Goal: Transaction & Acquisition: Purchase product/service

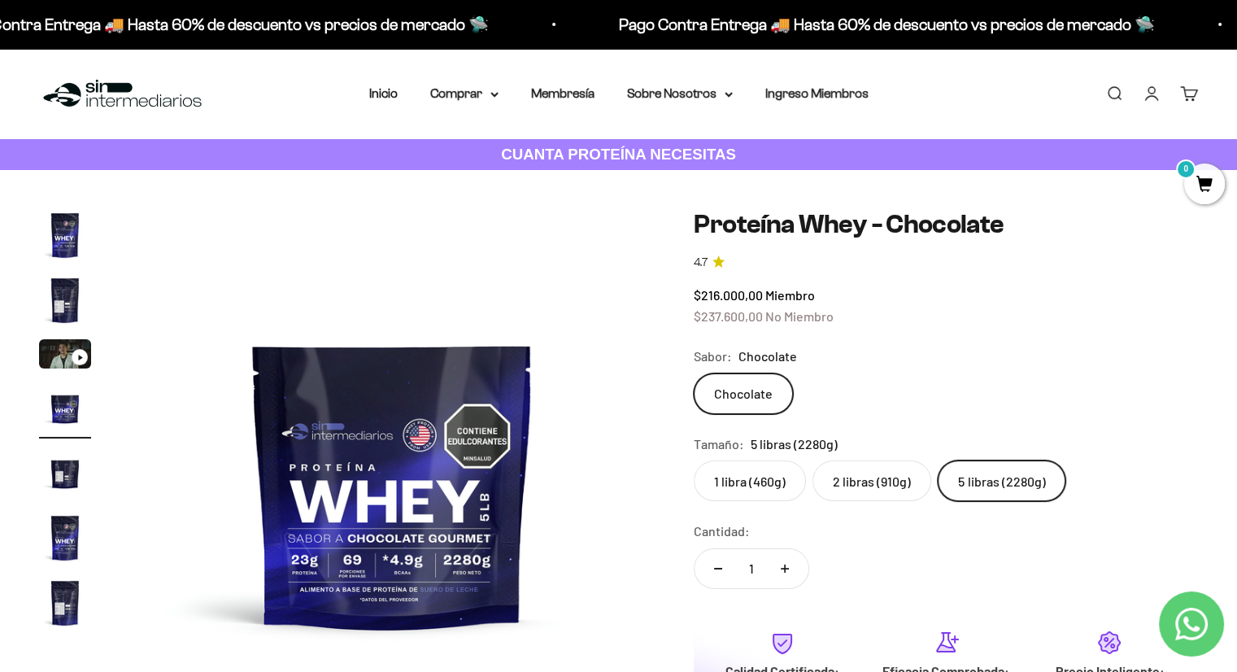
scroll to position [81, 0]
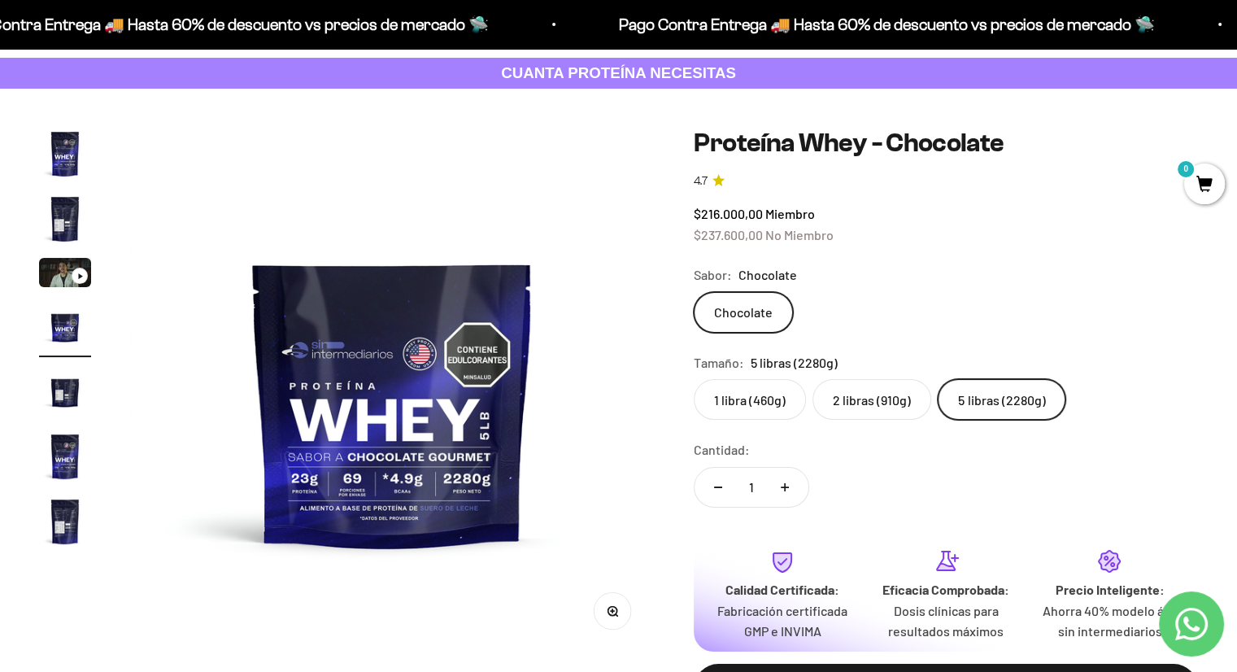
click at [765, 416] on label "1 libra (460g)" at bounding box center [750, 399] width 112 height 41
click at [694, 379] on input "1 libra (460g)" at bounding box center [693, 378] width 1 height 1
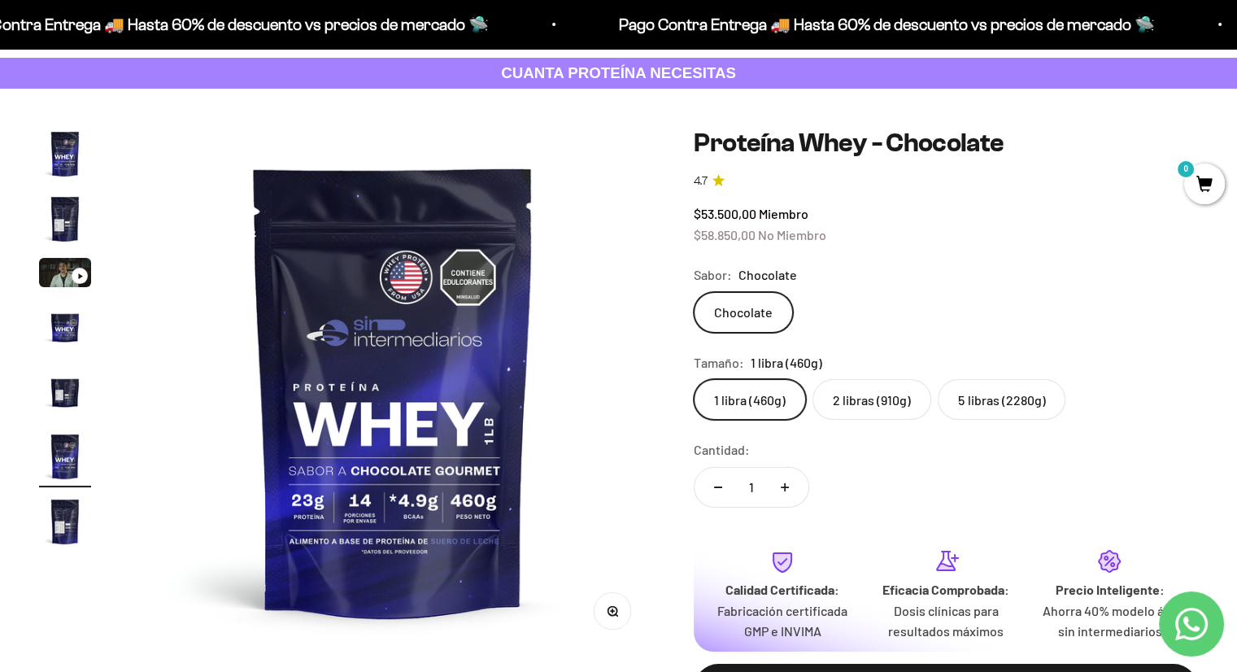
click at [887, 394] on label "2 libras (910g)" at bounding box center [872, 399] width 119 height 41
click at [694, 379] on input "2 libras (910g)" at bounding box center [693, 378] width 1 height 1
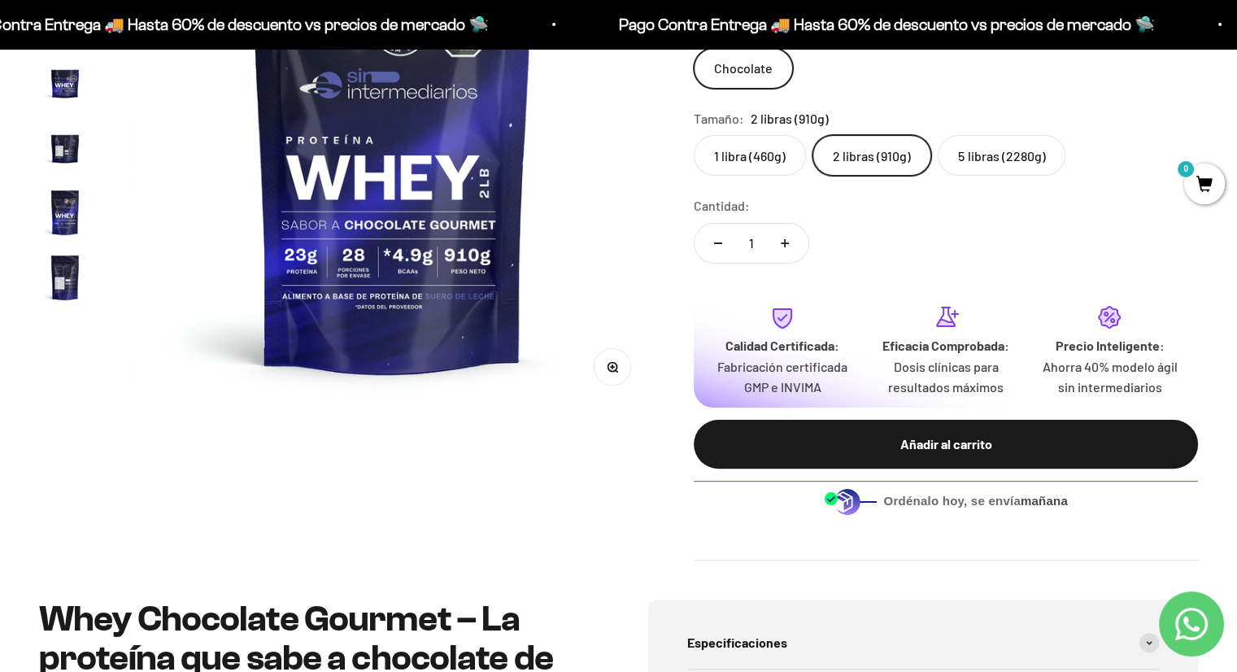
scroll to position [81, 0]
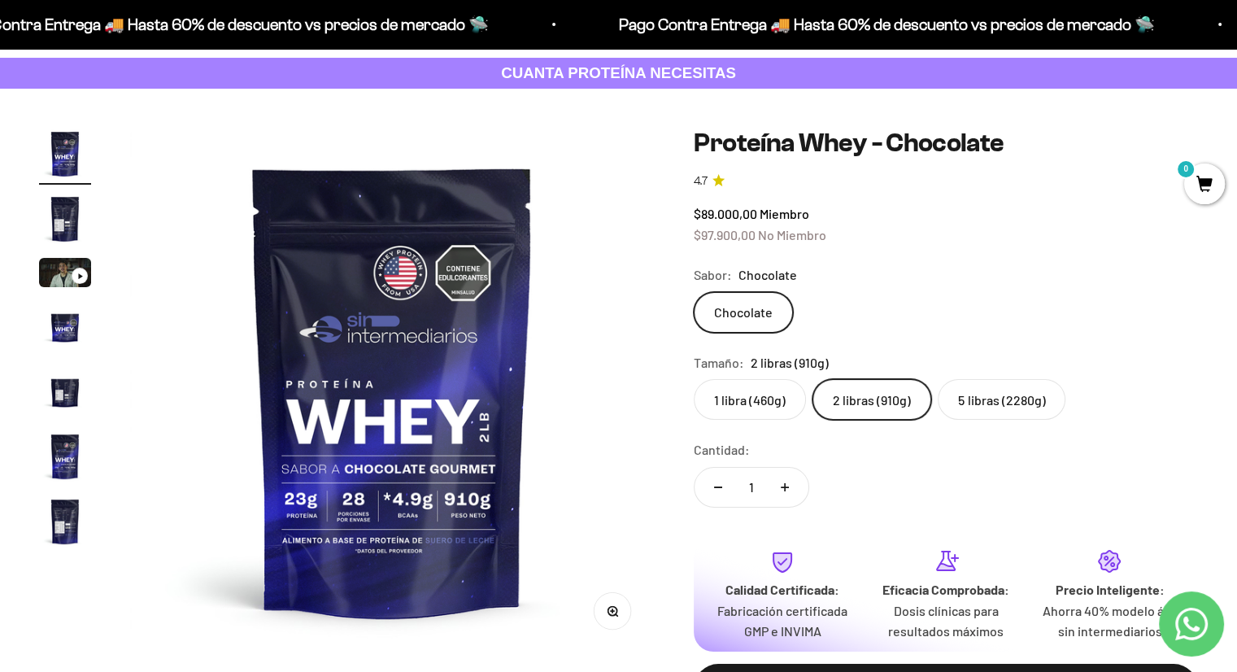
click at [977, 386] on label "5 libras (2280g)" at bounding box center [1002, 399] width 128 height 41
click at [694, 379] on input "5 libras (2280g)" at bounding box center [693, 378] width 1 height 1
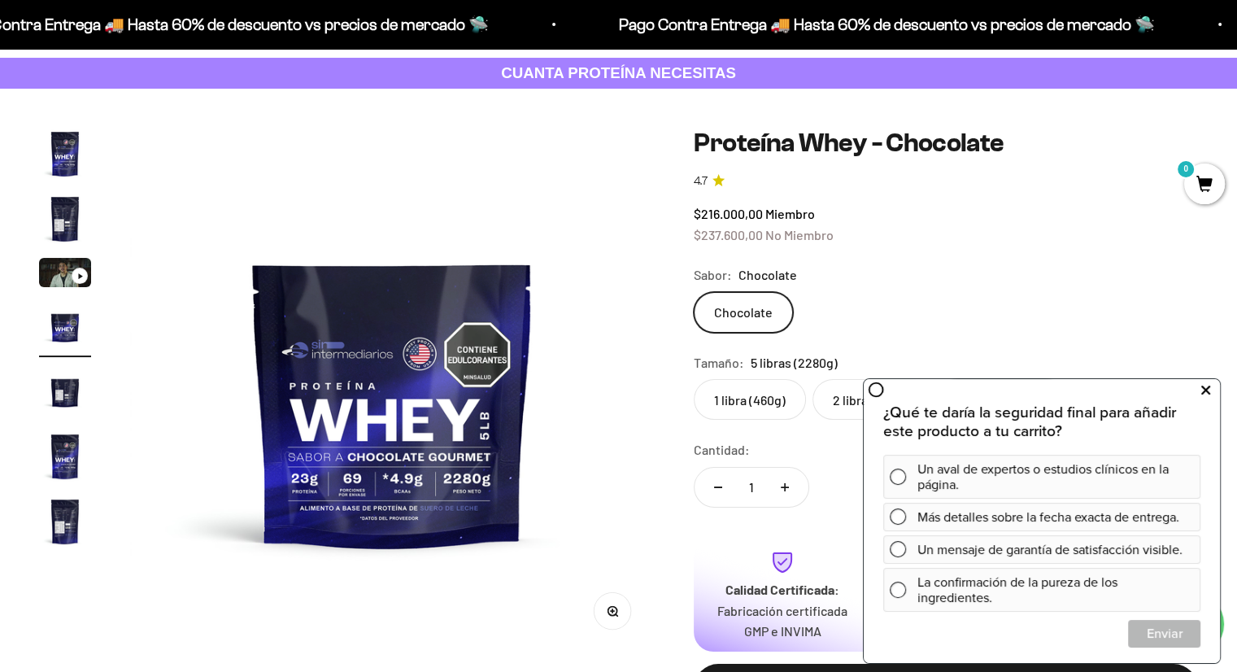
click at [1205, 395] on icon at bounding box center [1206, 390] width 9 height 21
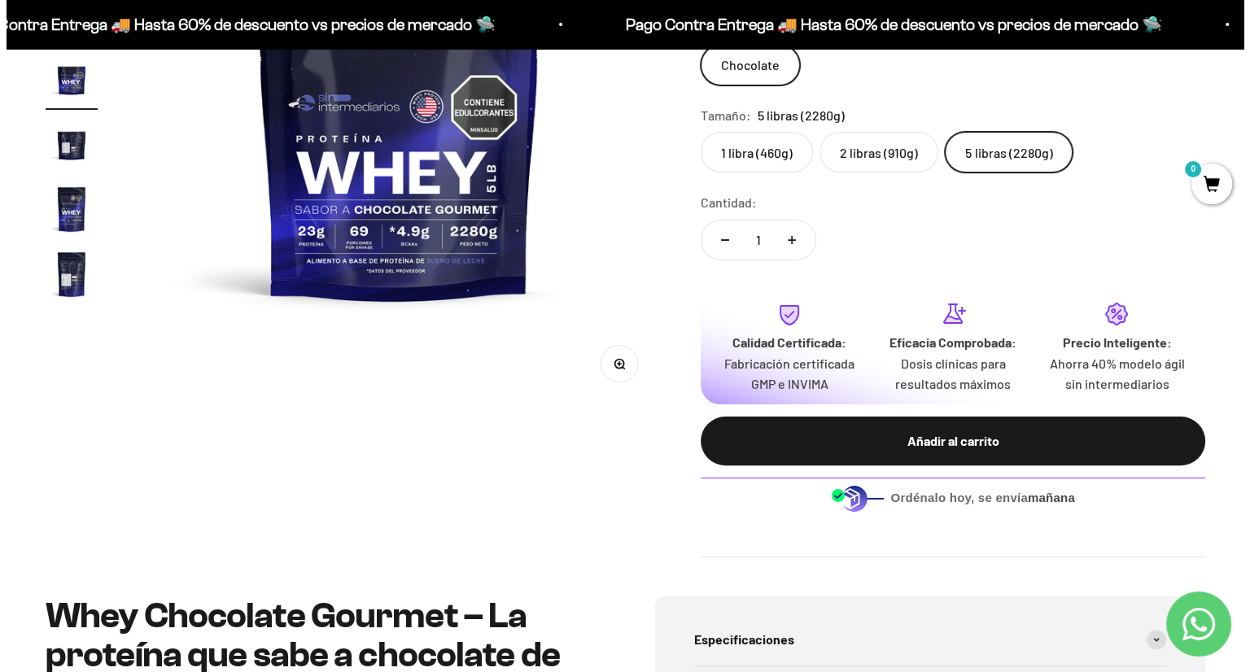
scroll to position [407, 0]
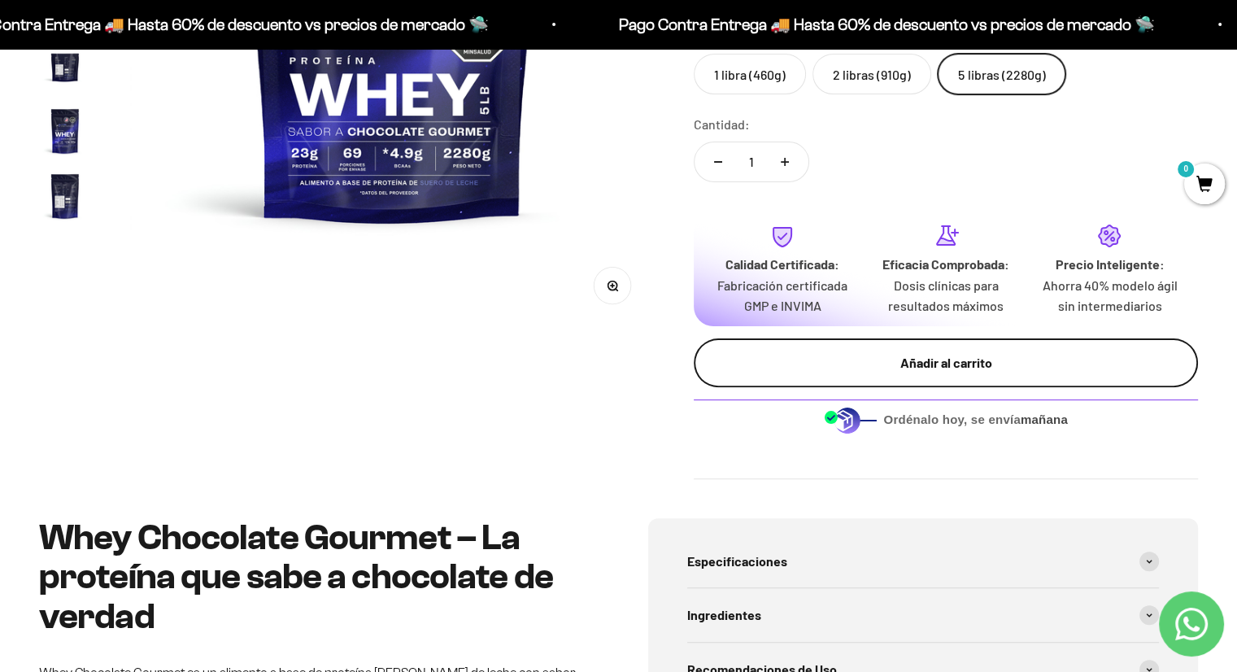
click at [992, 349] on button "Añadir al carrito" at bounding box center [946, 362] width 504 height 49
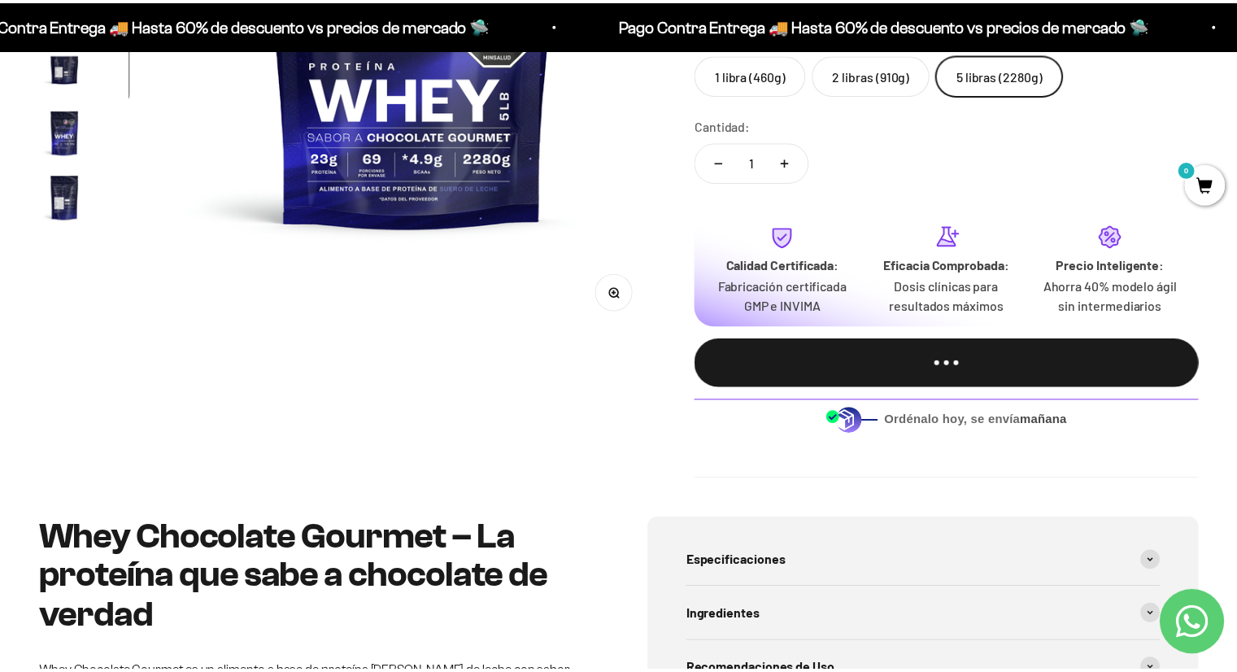
scroll to position [0, 1653]
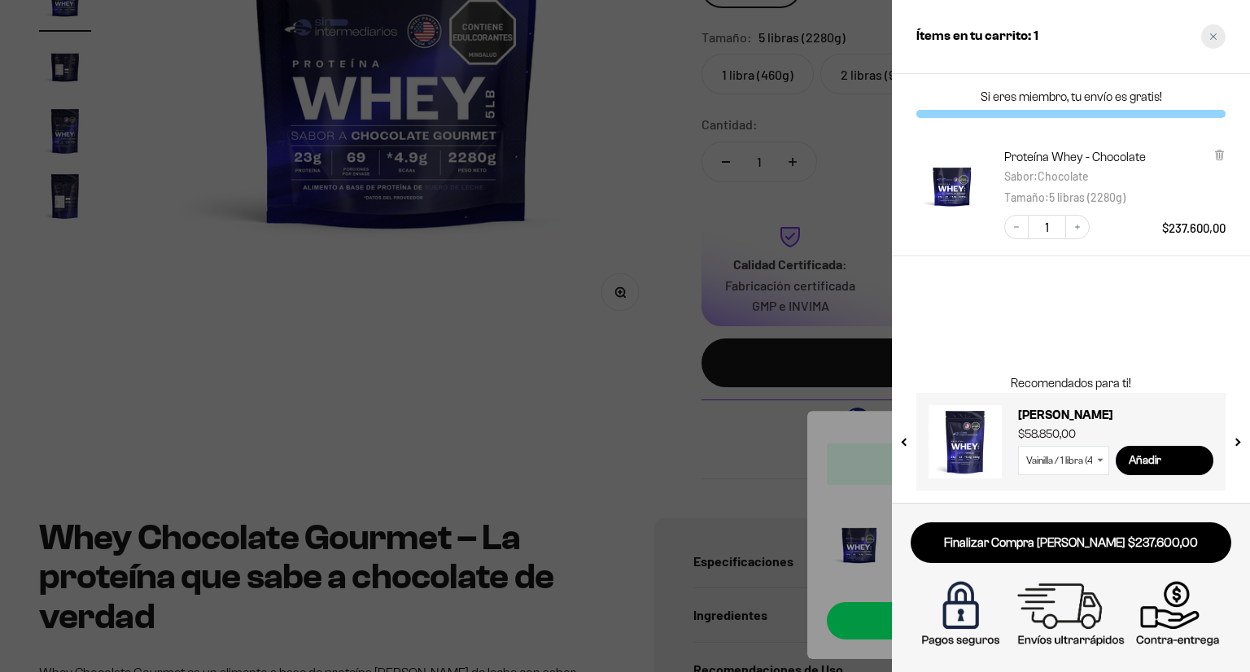
drag, startPoint x: 1214, startPoint y: 33, endPoint x: 1185, endPoint y: 72, distance: 48.8
click at [1214, 33] on icon "Close cart" at bounding box center [1213, 37] width 8 height 8
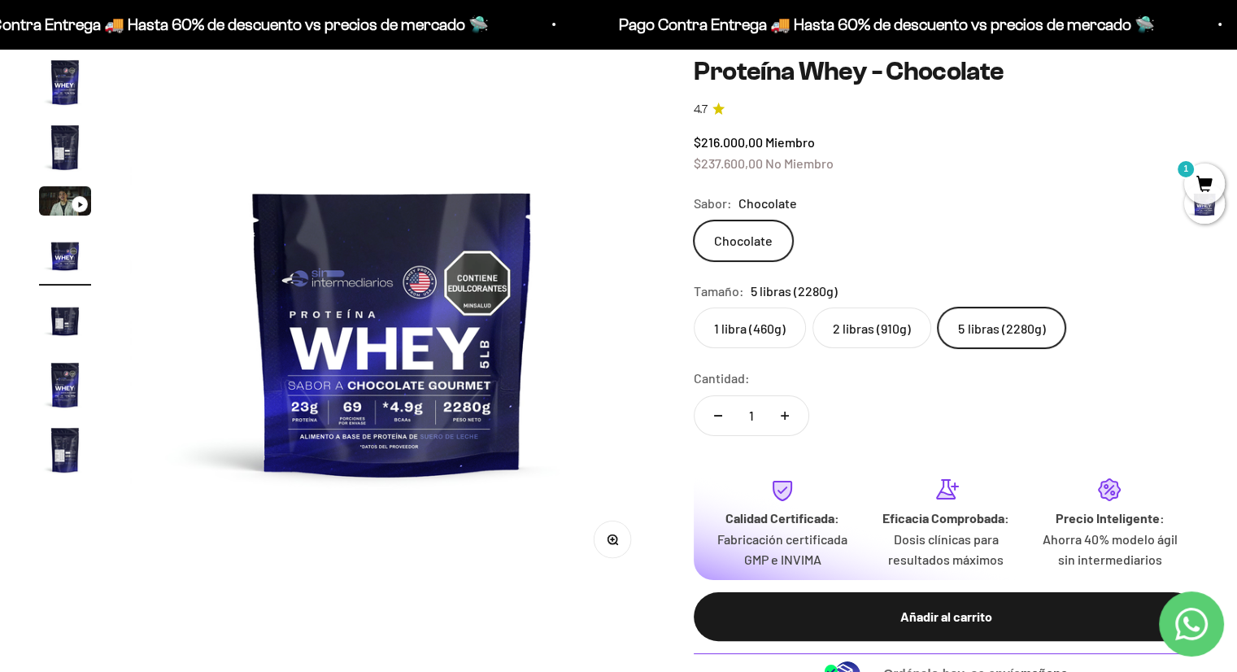
scroll to position [0, 0]
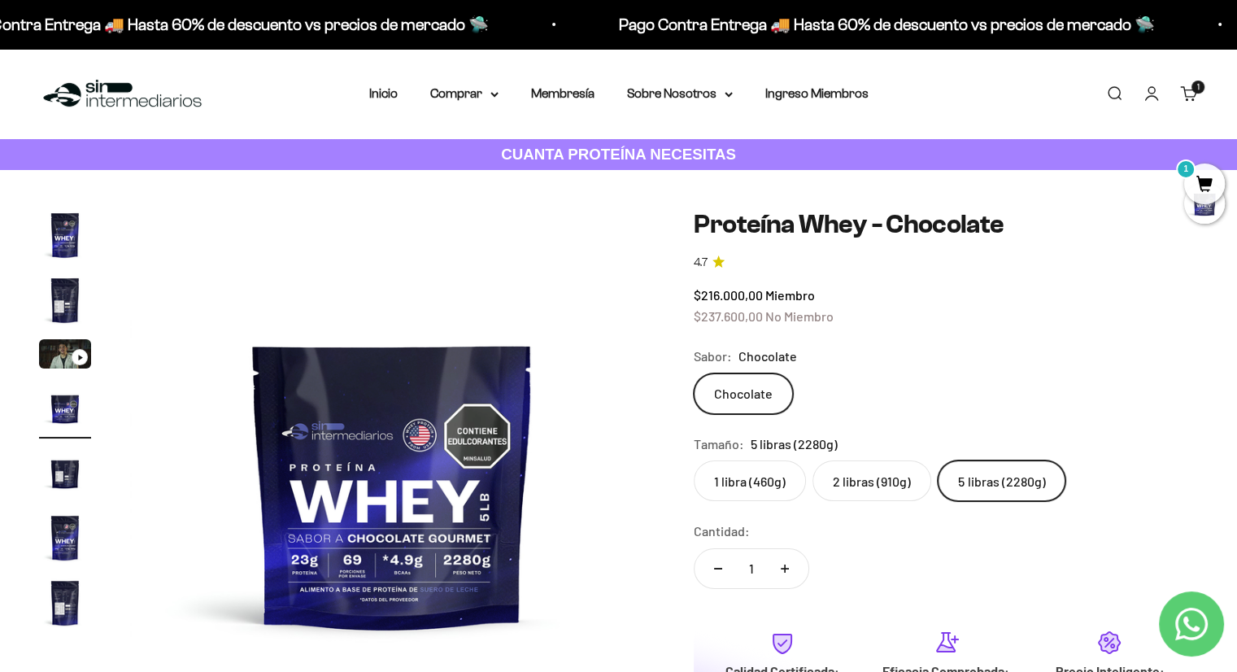
click at [1152, 100] on link "Iniciar sesión" at bounding box center [1152, 94] width 18 height 18
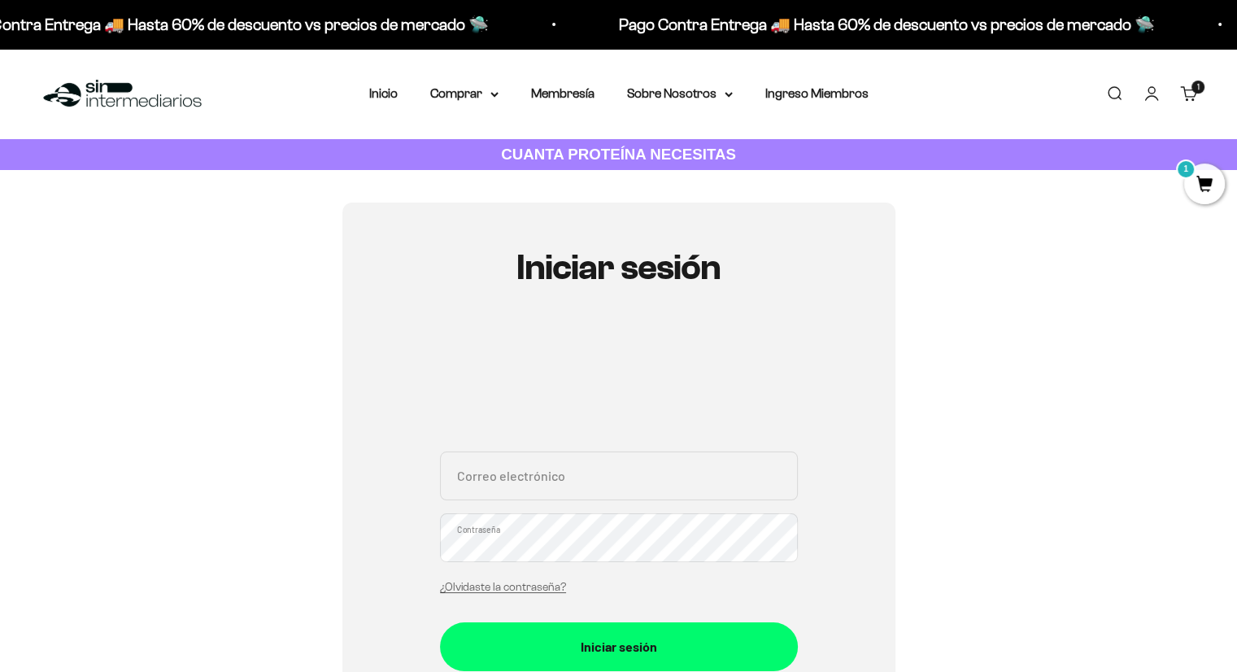
click at [580, 476] on input "Correo electrónico" at bounding box center [619, 476] width 358 height 49
type input "nuryml@hotmail.com"
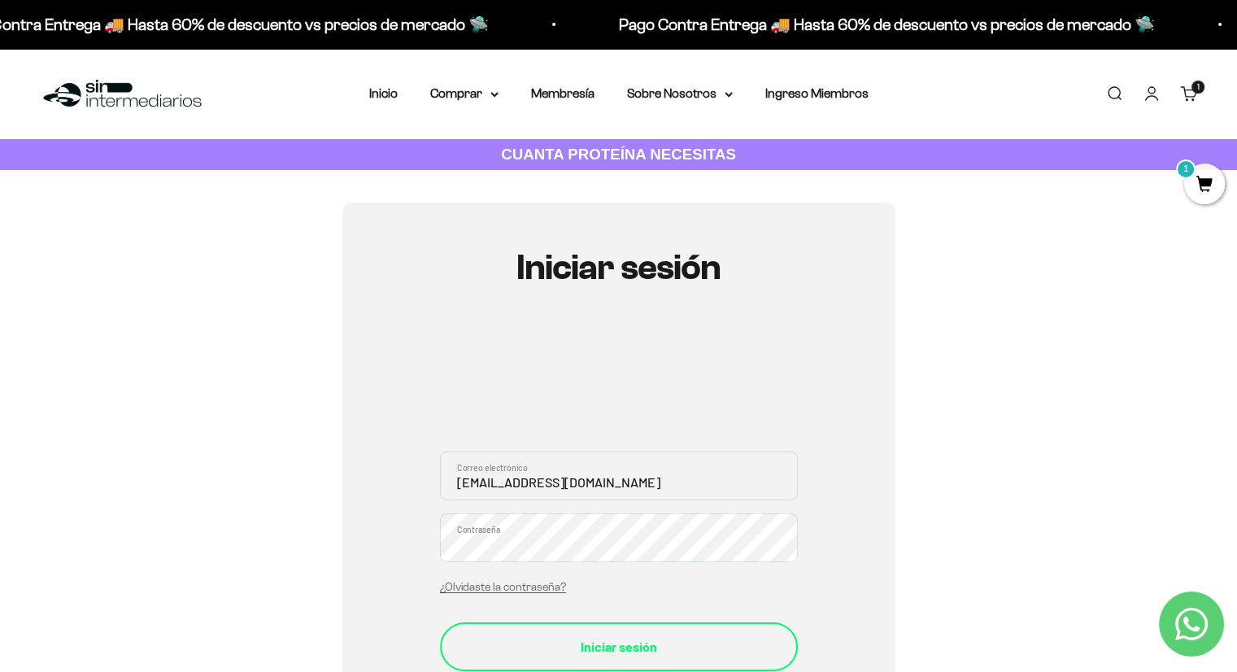
click at [617, 641] on div "Iniciar sesión" at bounding box center [619, 646] width 293 height 21
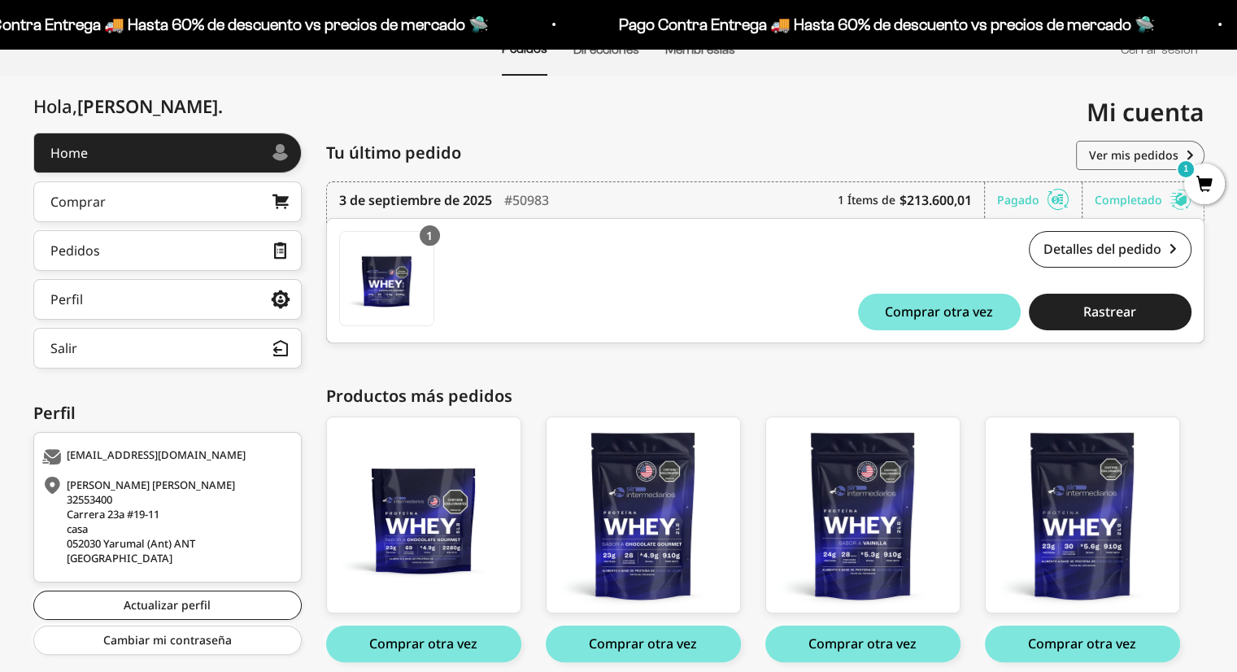
scroll to position [163, 0]
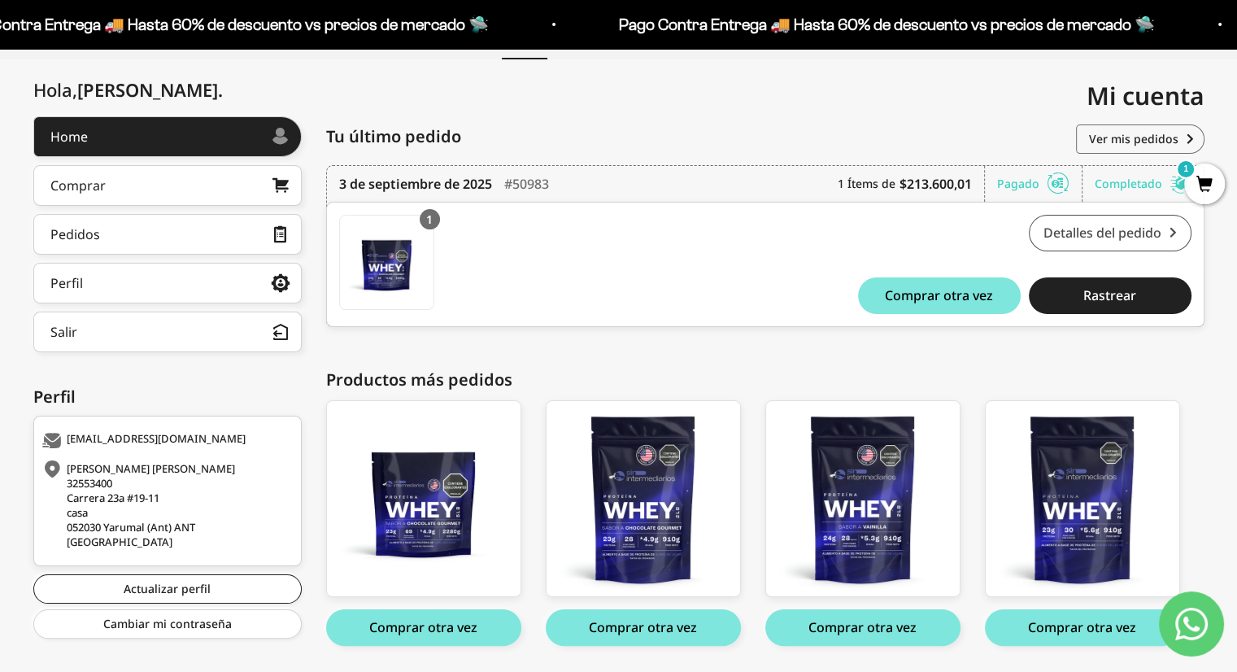
click at [1142, 238] on link "Detalles del pedido" at bounding box center [1110, 233] width 163 height 37
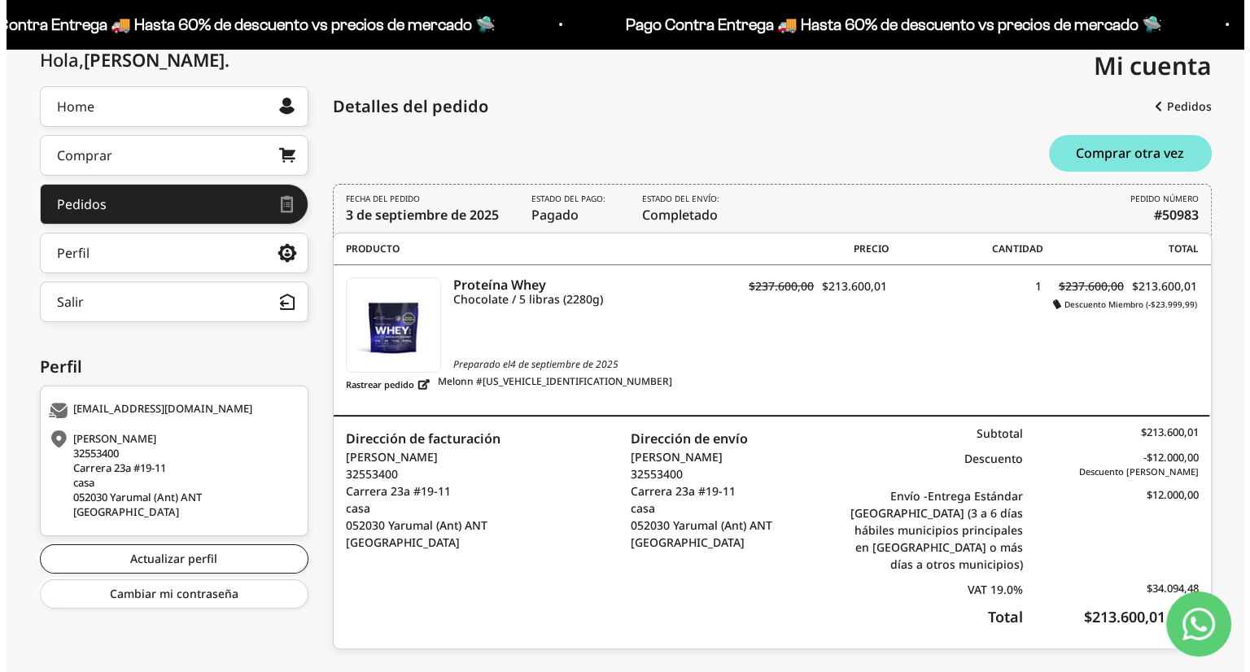
scroll to position [221, 0]
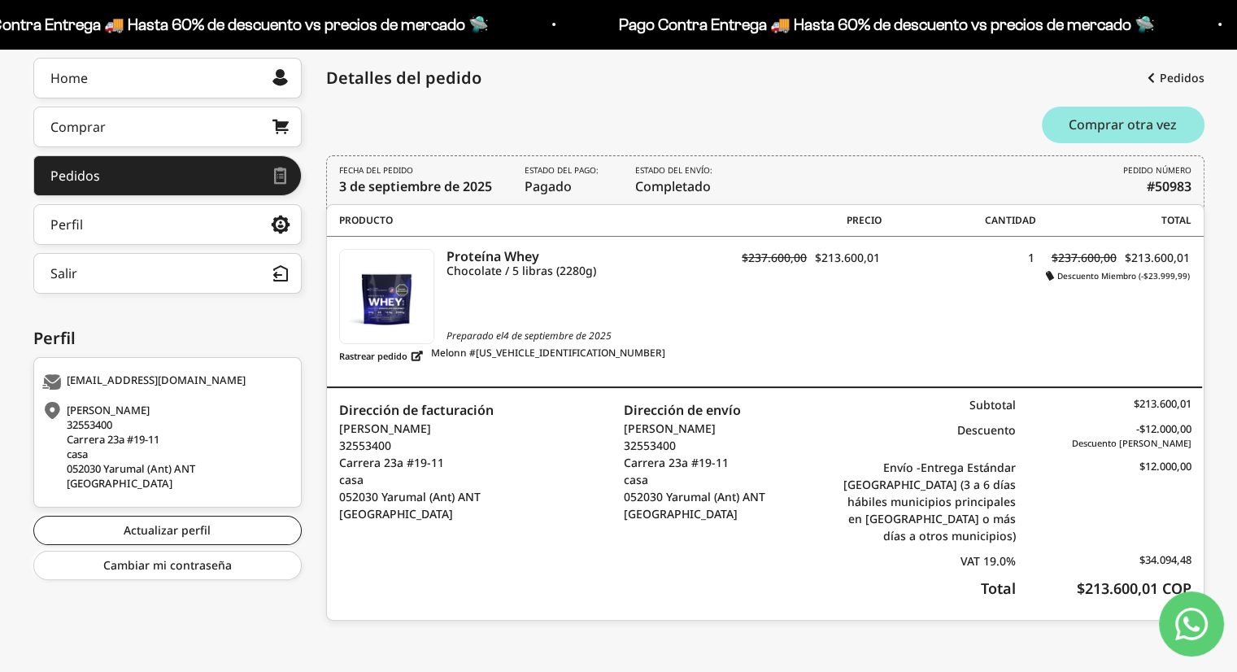
click at [1109, 120] on span "Comprar otra vez" at bounding box center [1123, 124] width 108 height 13
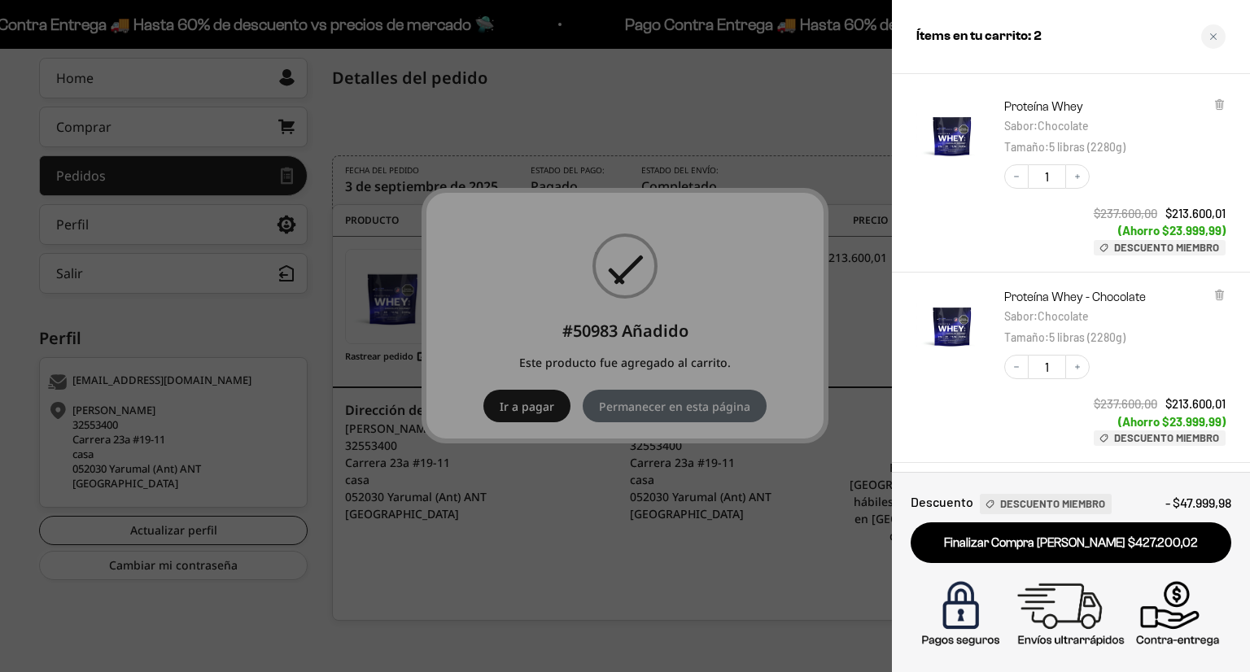
scroll to position [21, 0]
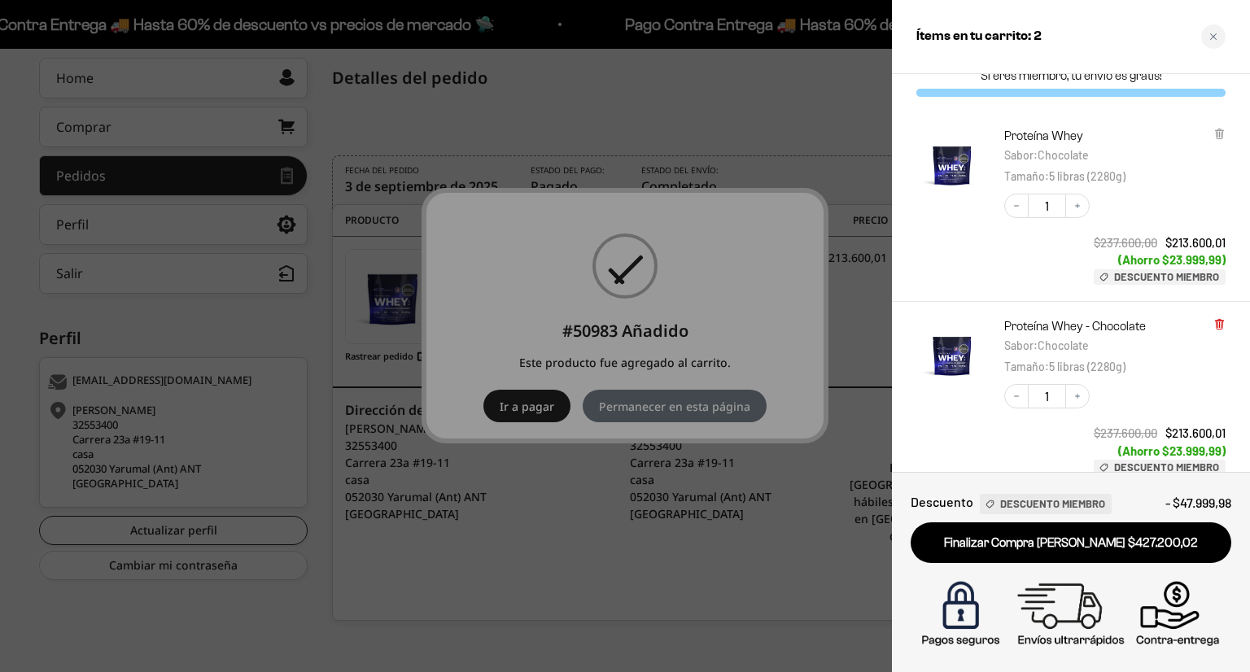
click at [1222, 326] on icon at bounding box center [1218, 325] width 7 height 8
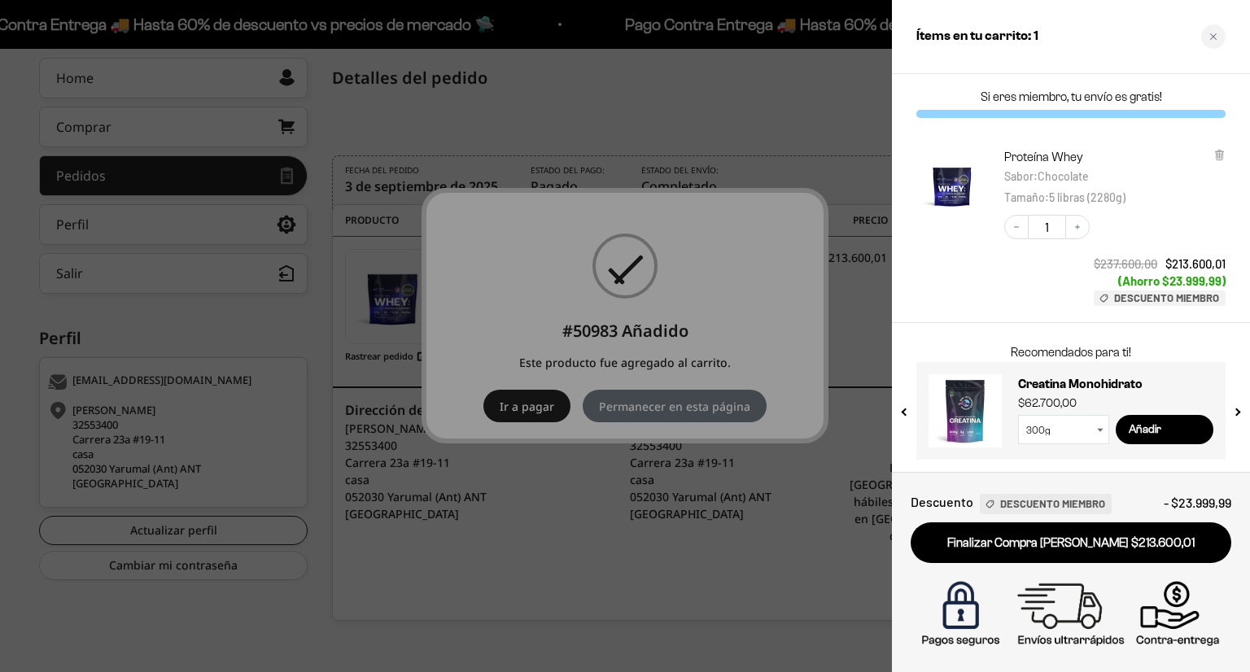
click at [1115, 541] on link "Finalizar Compra Segura $213.600,01" at bounding box center [1070, 542] width 321 height 41
